Goal: Information Seeking & Learning: Learn about a topic

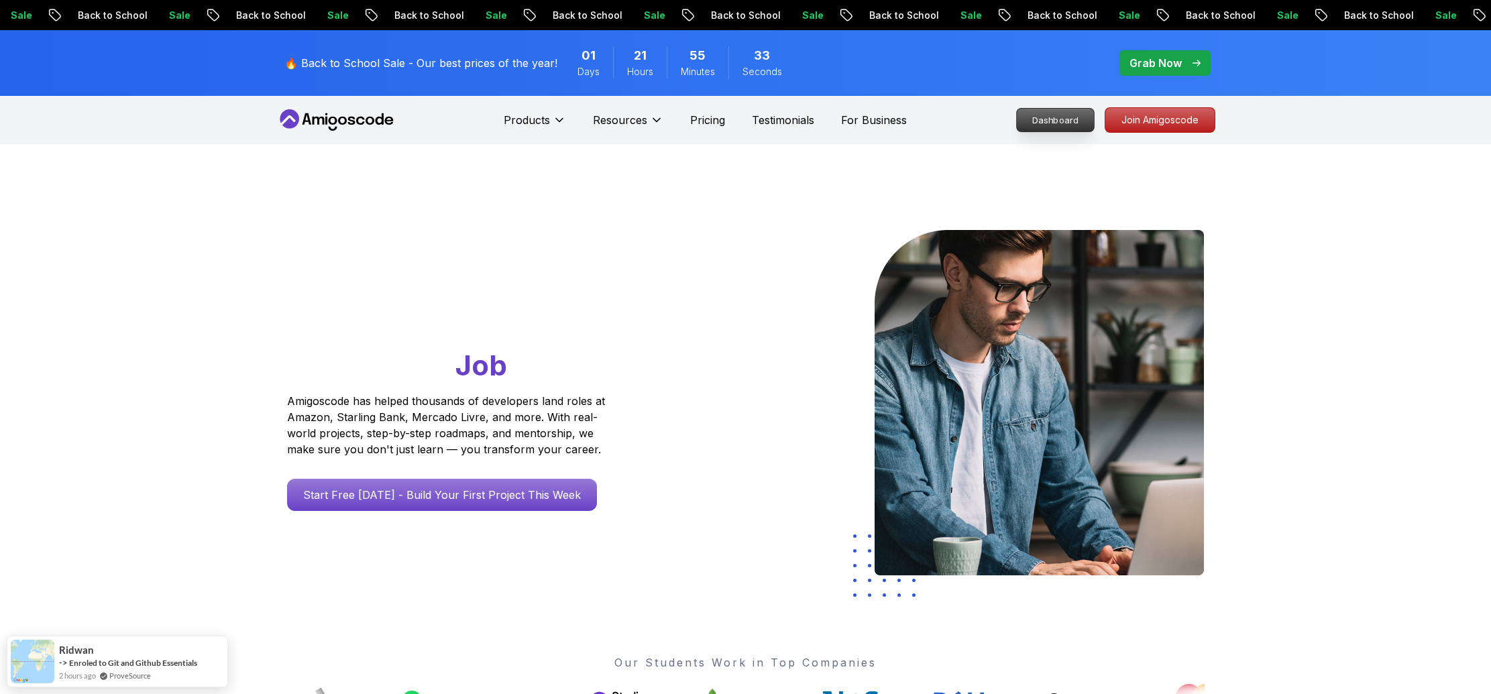
click at [1054, 121] on p "Dashboard" at bounding box center [1055, 120] width 77 height 23
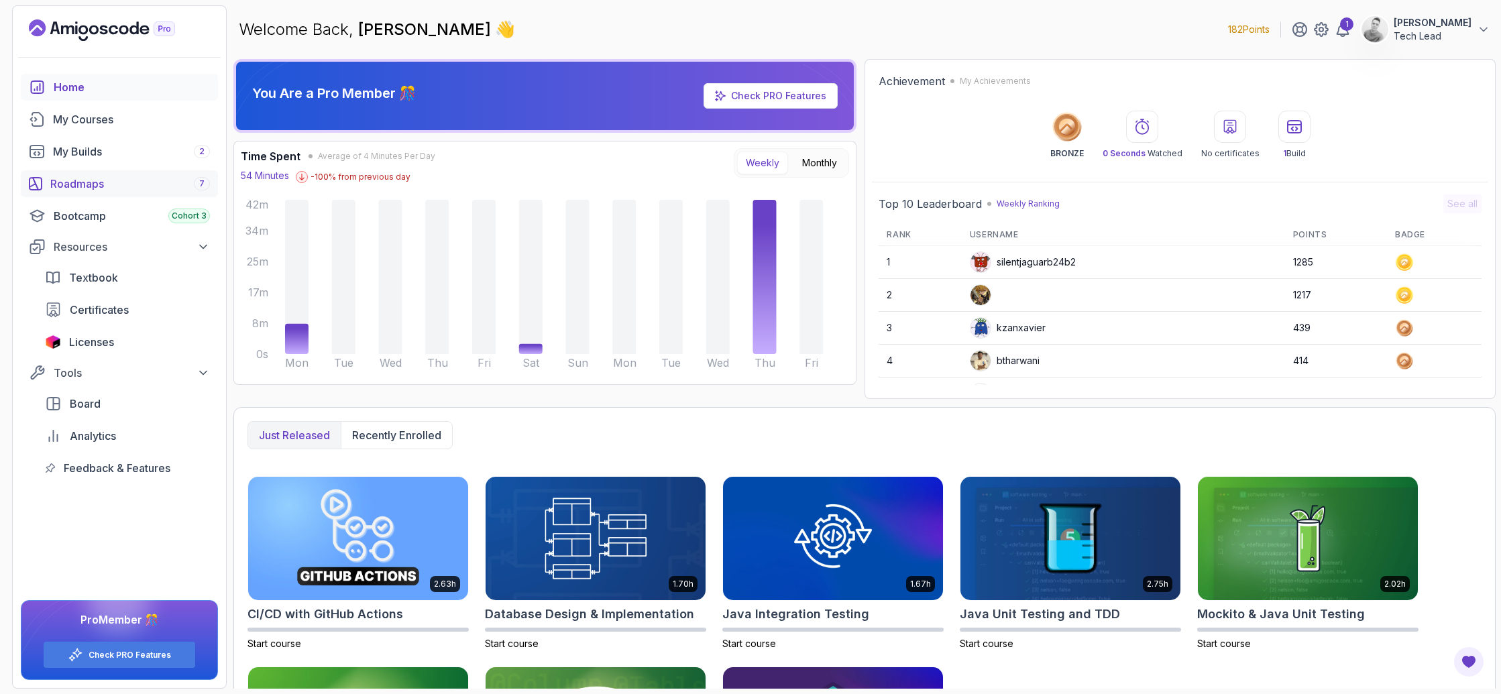
click at [81, 182] on div "Roadmaps 7" at bounding box center [130, 184] width 160 height 16
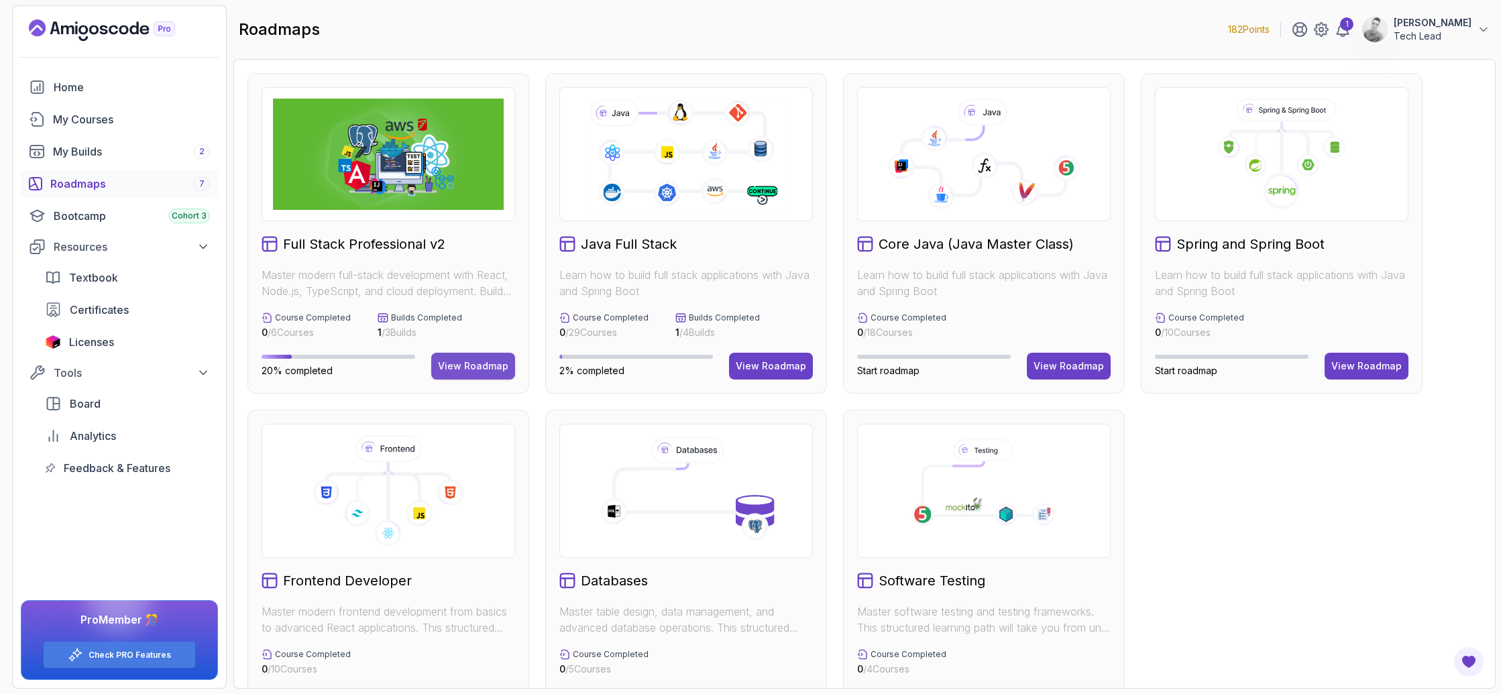
click at [459, 359] on div "View Roadmap" at bounding box center [473, 365] width 70 height 13
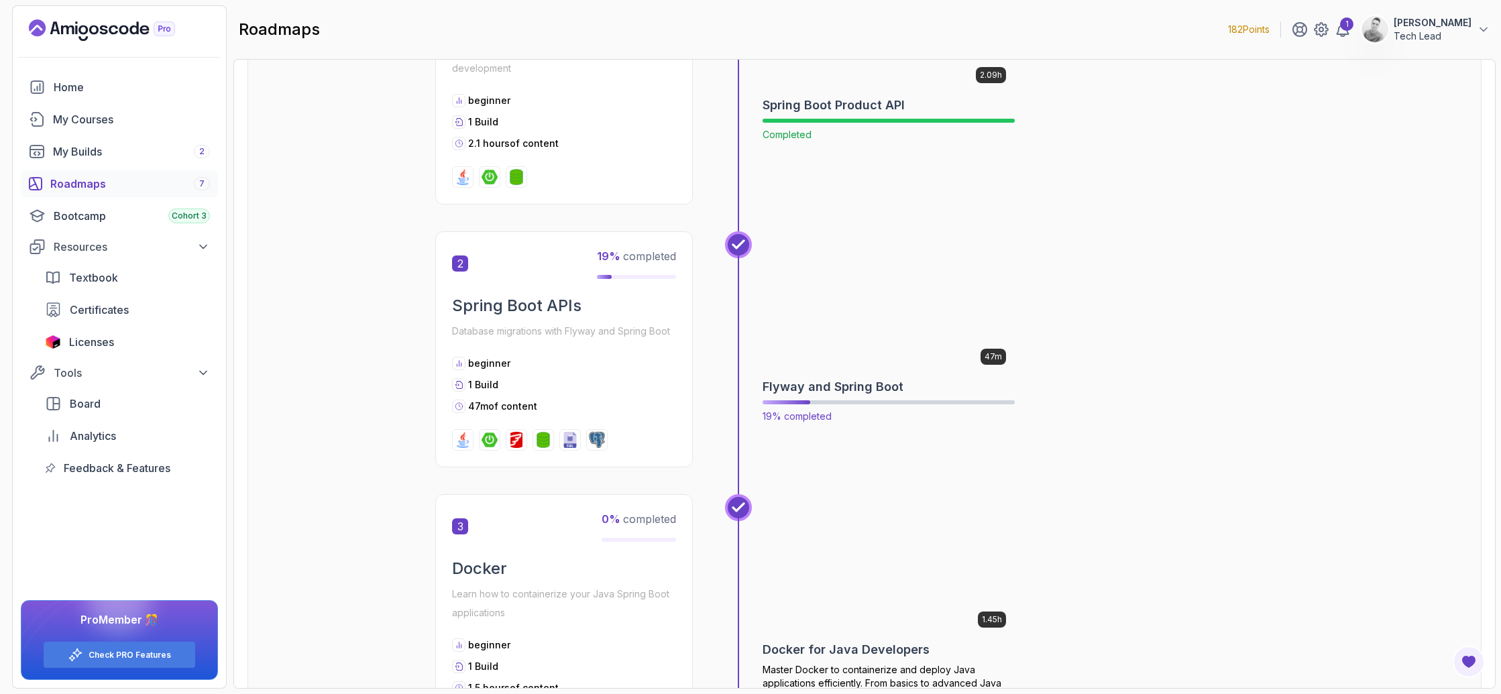
scroll to position [807, 0]
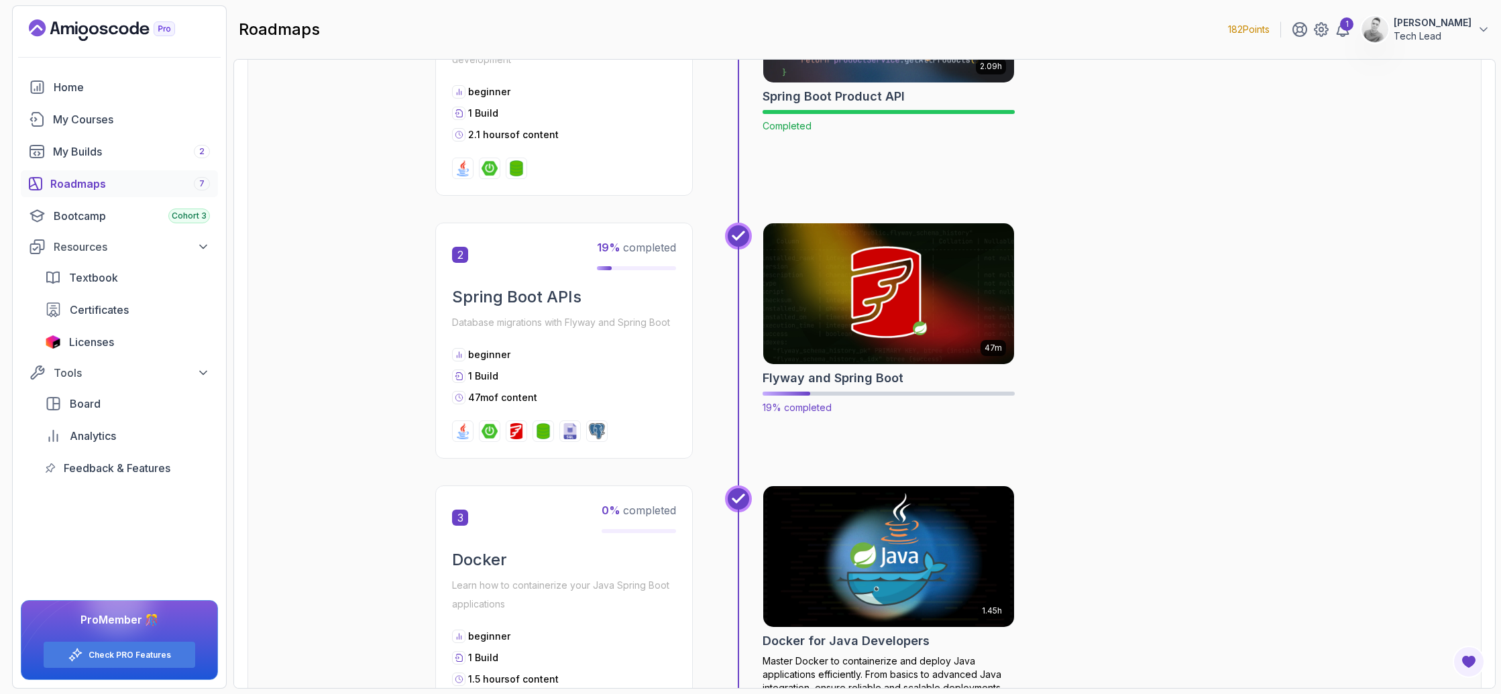
click at [828, 389] on div "47m Flyway and Spring Boot 19% completed" at bounding box center [889, 319] width 252 height 192
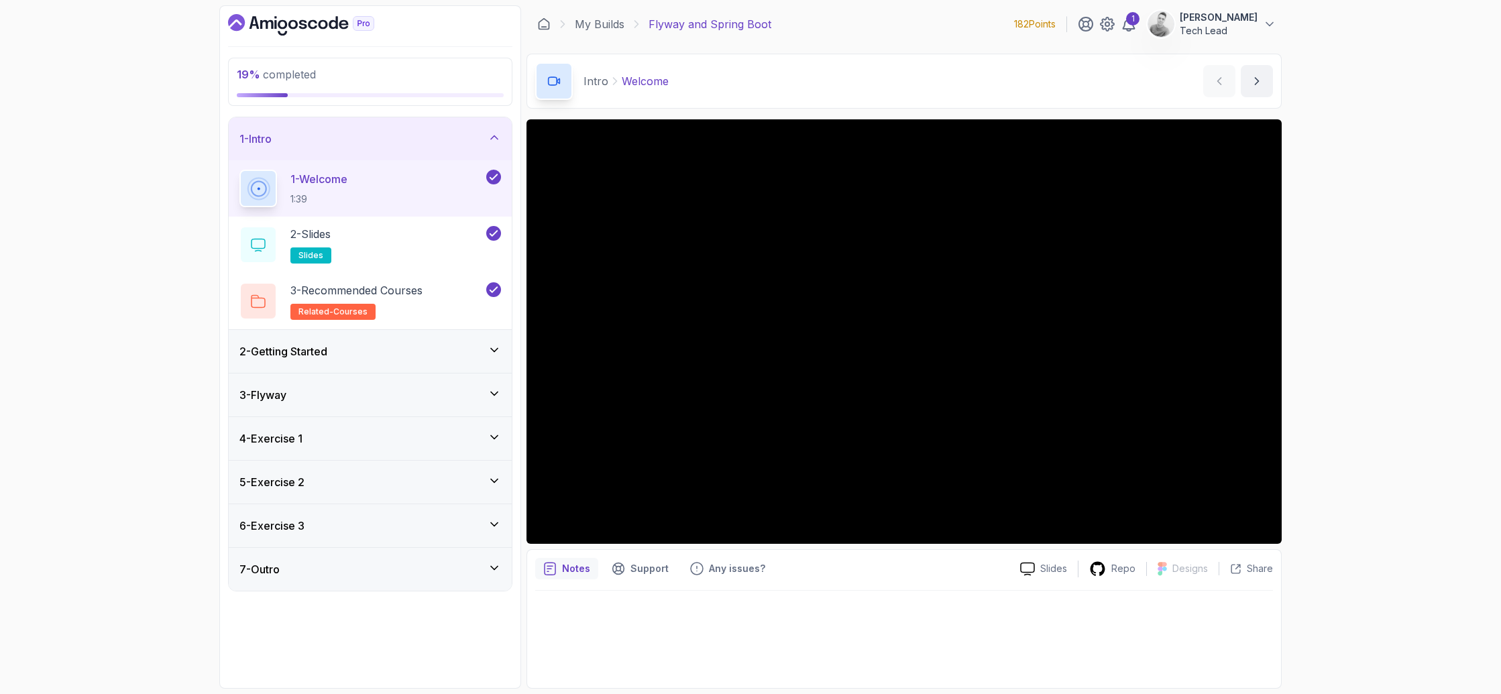
click at [488, 353] on icon at bounding box center [494, 349] width 13 height 13
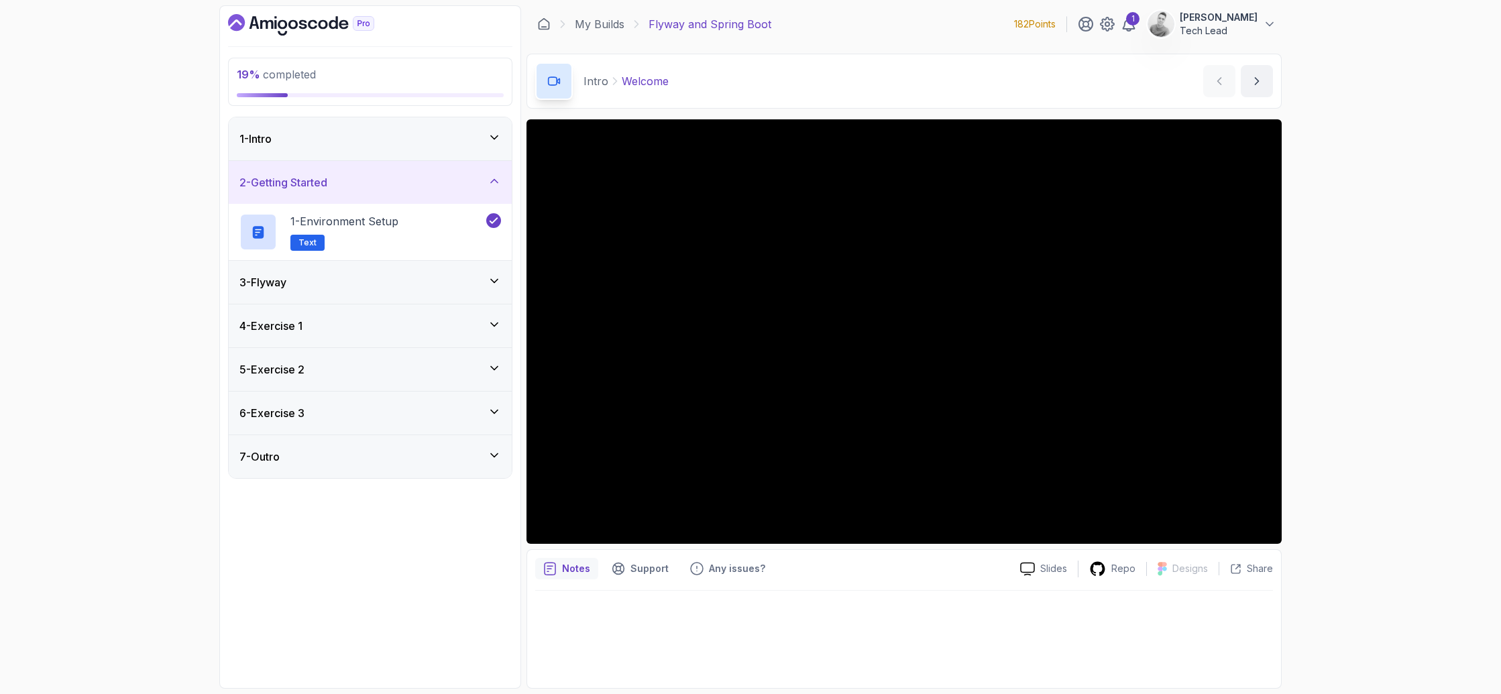
click at [500, 288] on div "3 - Flyway" at bounding box center [370, 282] width 262 height 16
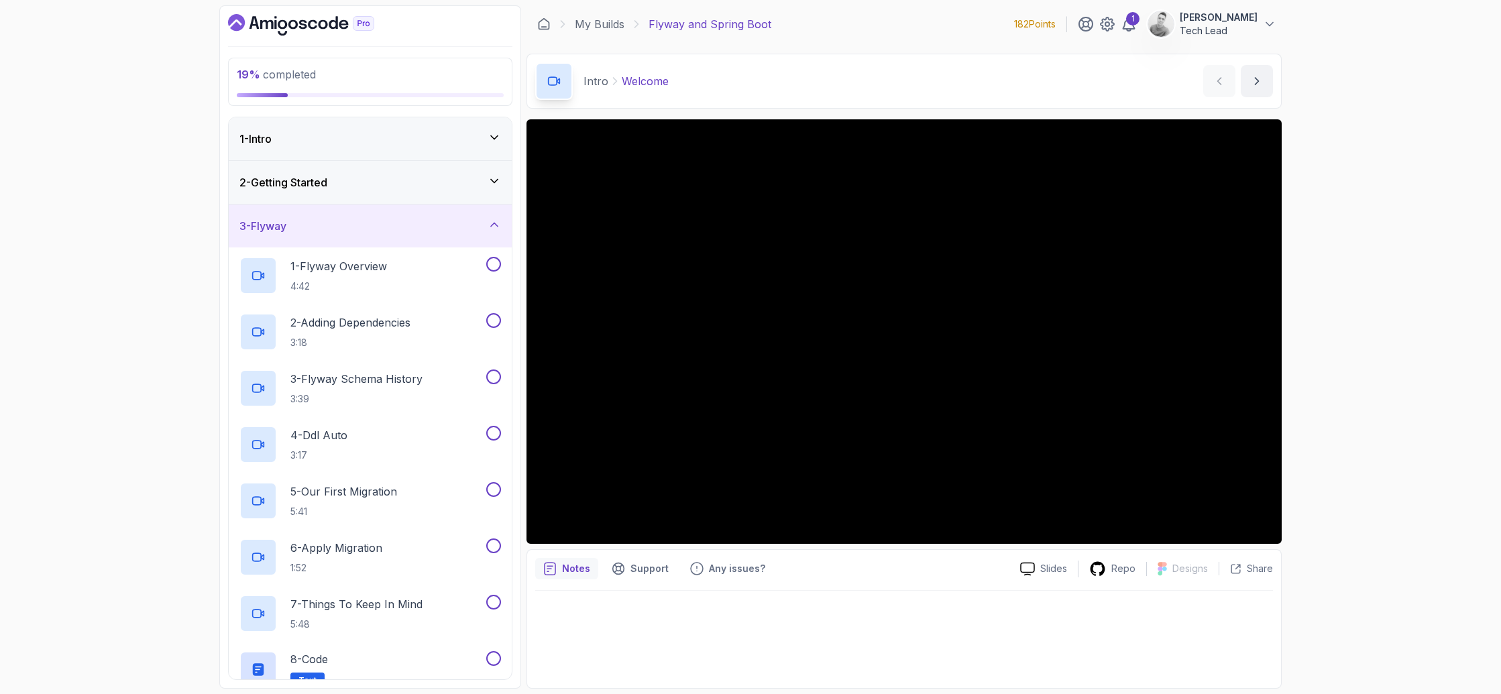
click at [486, 194] on div "2 - Getting Started" at bounding box center [370, 182] width 283 height 43
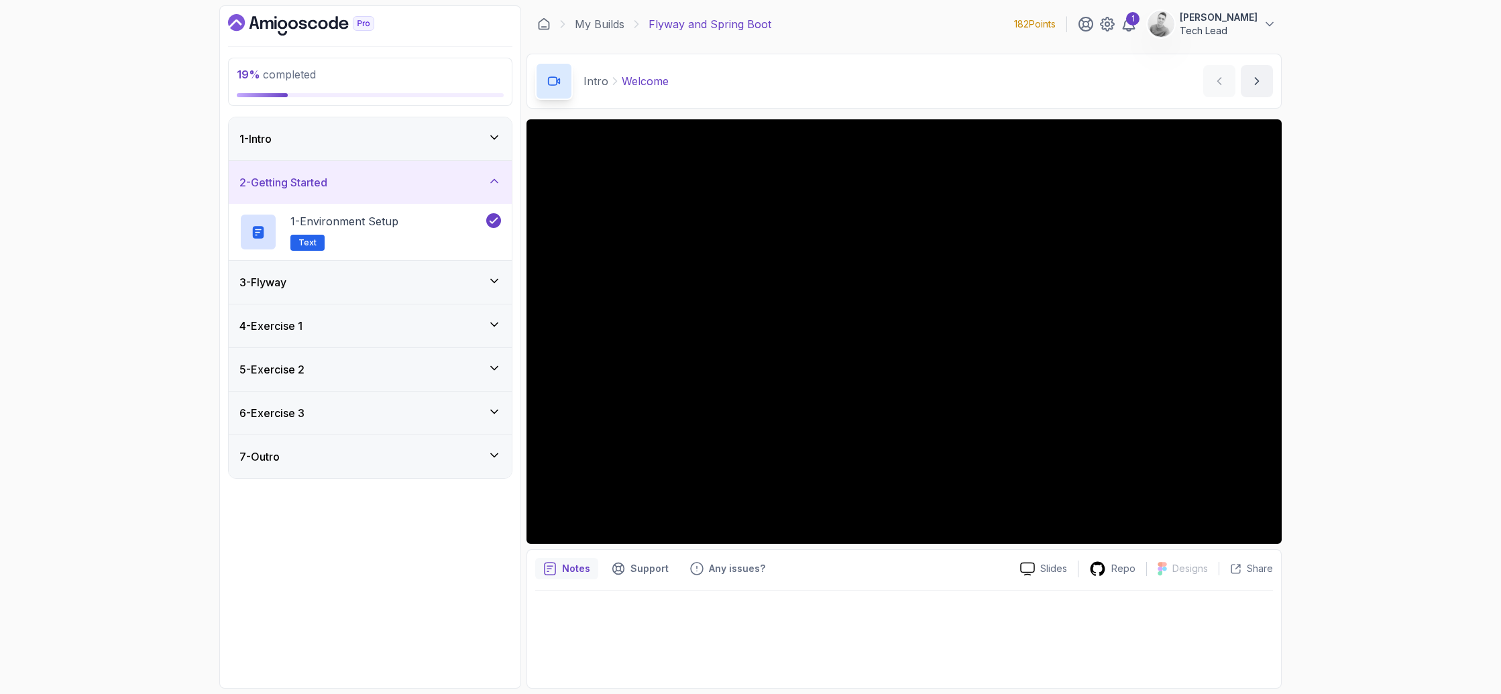
click at [465, 280] on div "3 - Flyway" at bounding box center [370, 282] width 262 height 16
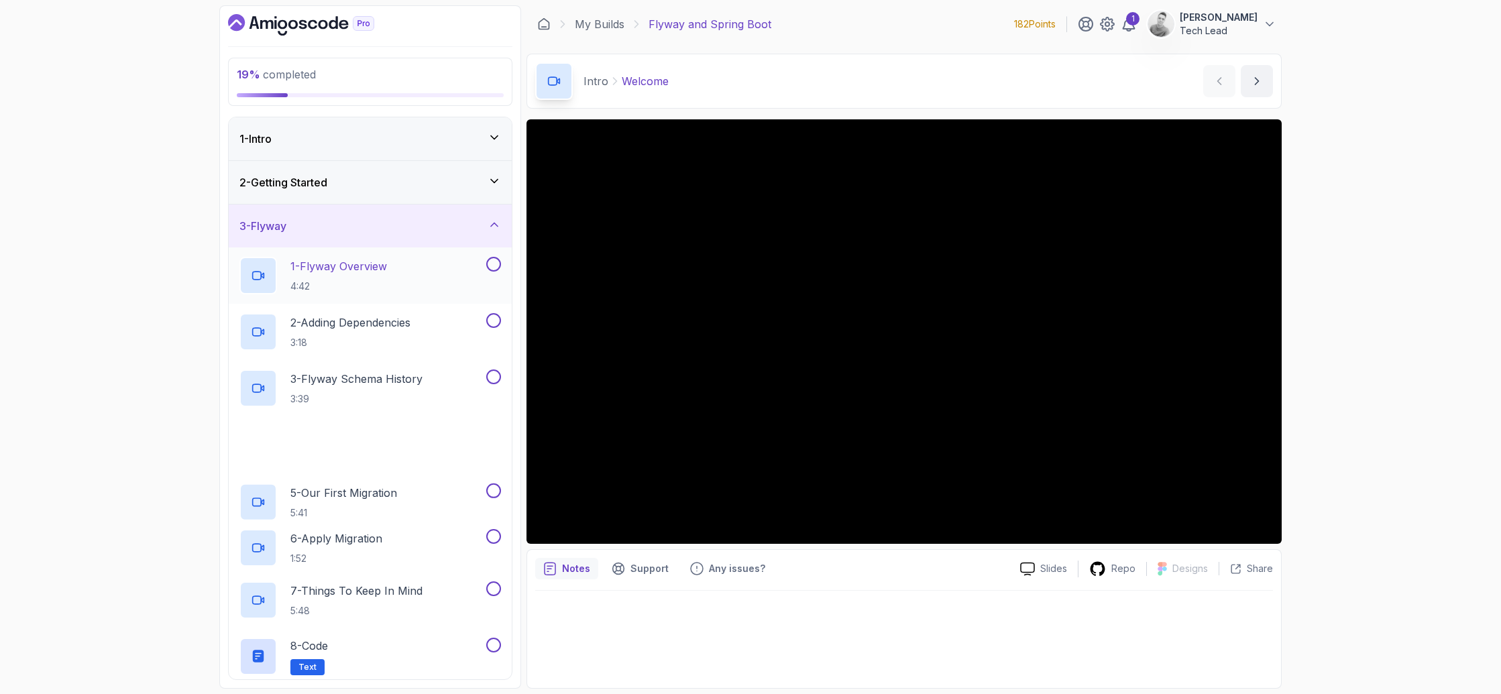
click at [373, 271] on p "1 - Flyway Overview" at bounding box center [338, 266] width 97 height 16
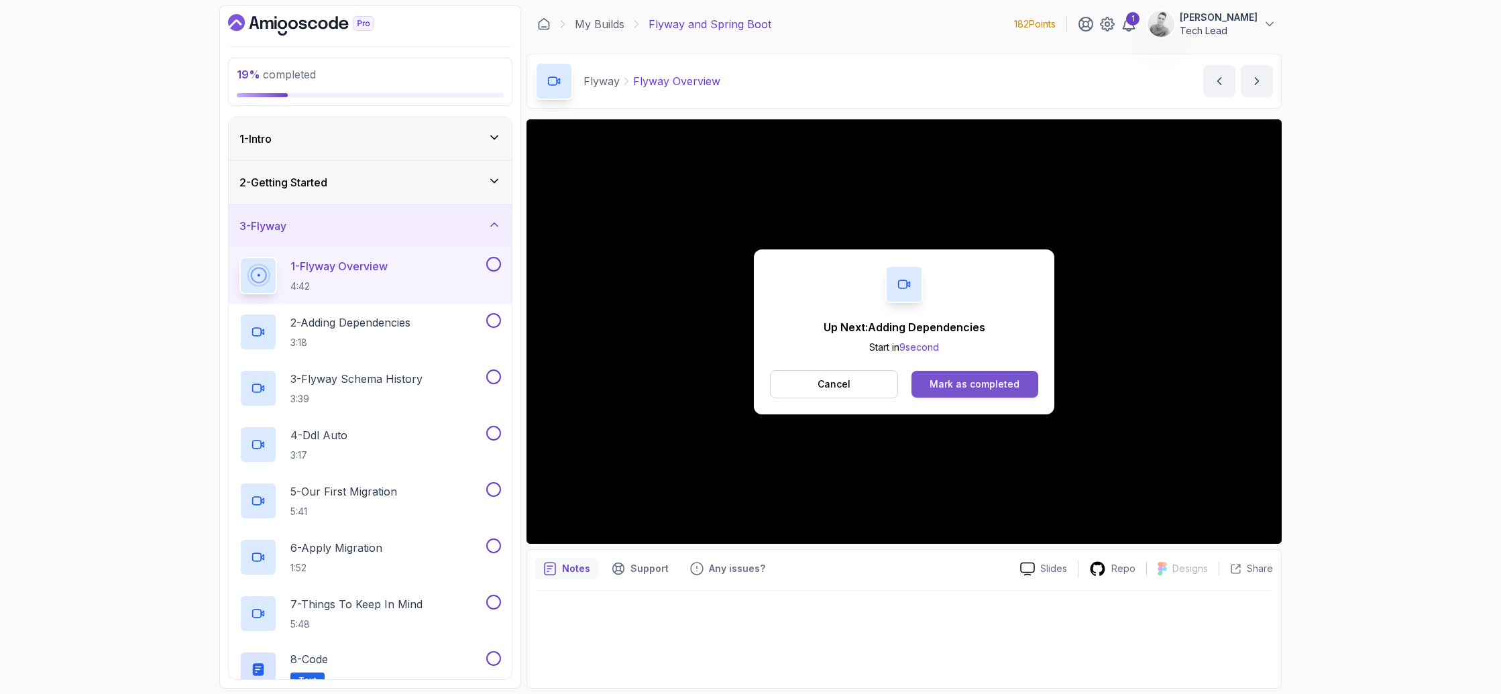
click at [966, 383] on div "Mark as completed" at bounding box center [975, 384] width 90 height 13
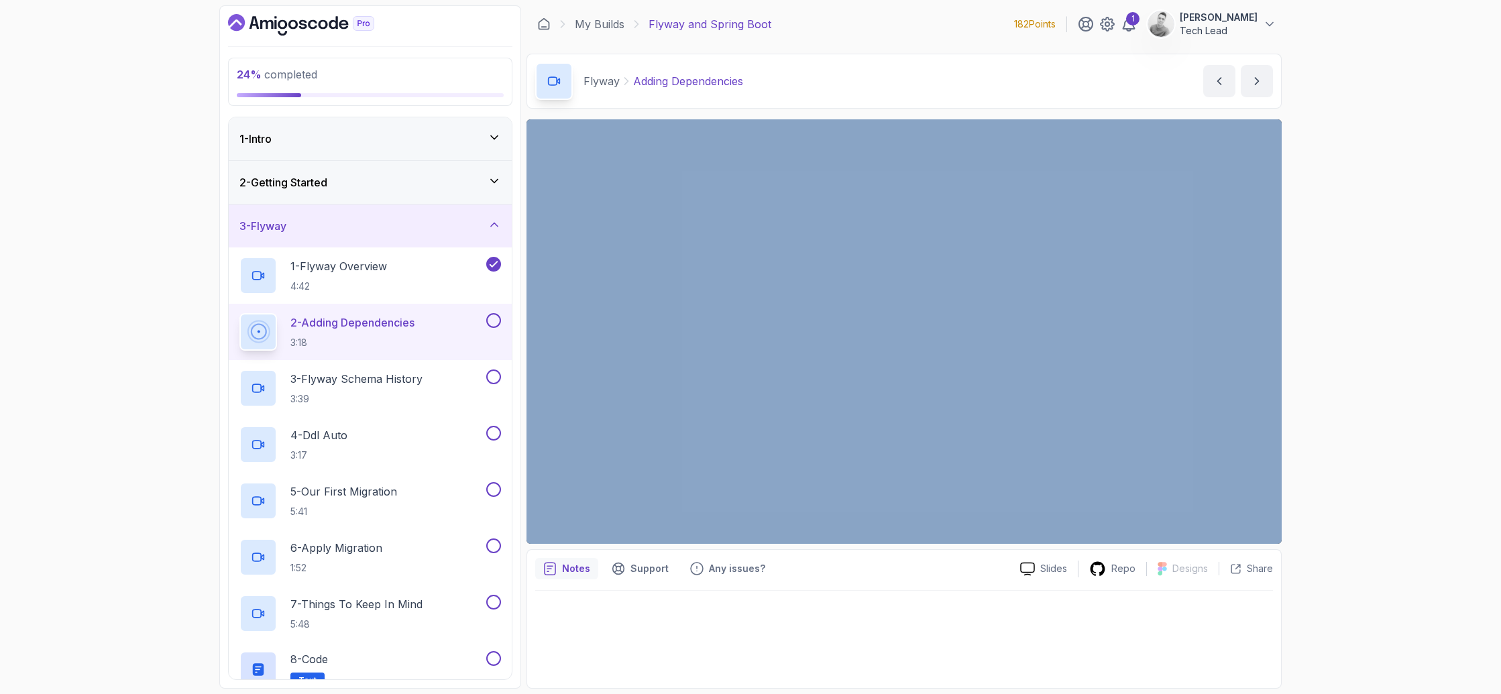
click at [1435, 290] on div "24 % completed 1 - Intro 2 - Getting Started 3 - Flyway 1 - Flyway Overview 4:4…" at bounding box center [750, 347] width 1501 height 694
